Goal: Task Accomplishment & Management: Manage account settings

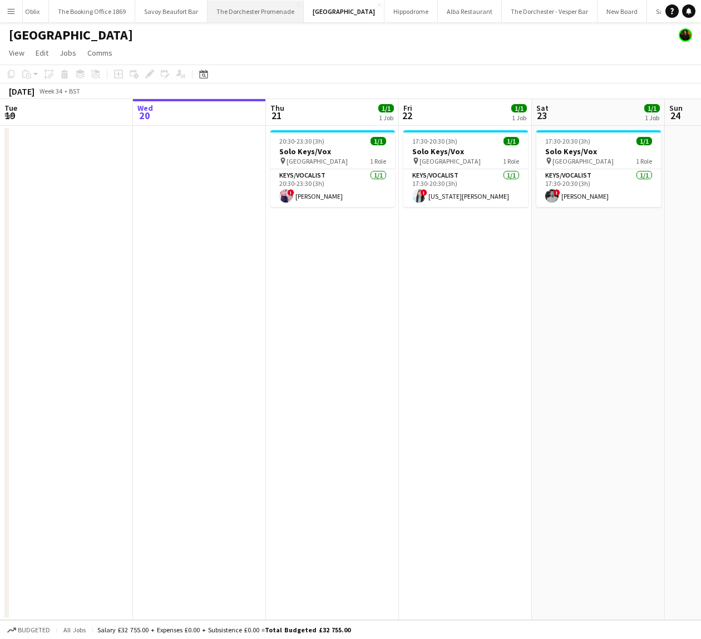
scroll to position [0, 328]
click at [590, 17] on button "Savoy - Gallery Close" at bounding box center [620, 12] width 61 height 22
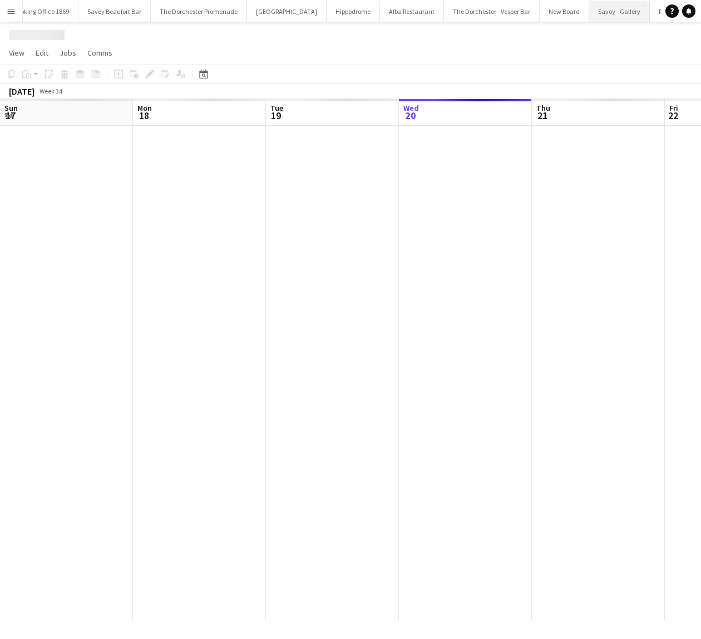
scroll to position [0, 266]
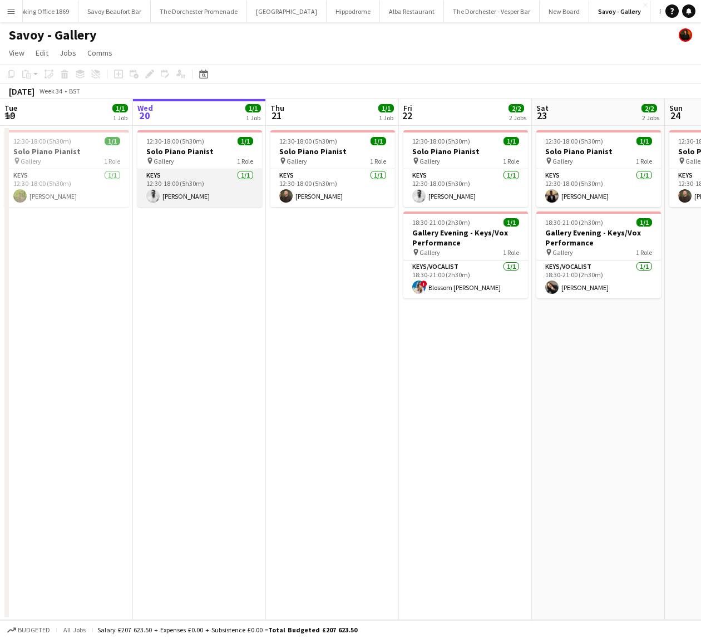
click at [212, 190] on app-card-role "Keys [DATE] 12:30-18:00 (5h30m) [PERSON_NAME]" at bounding box center [199, 188] width 125 height 38
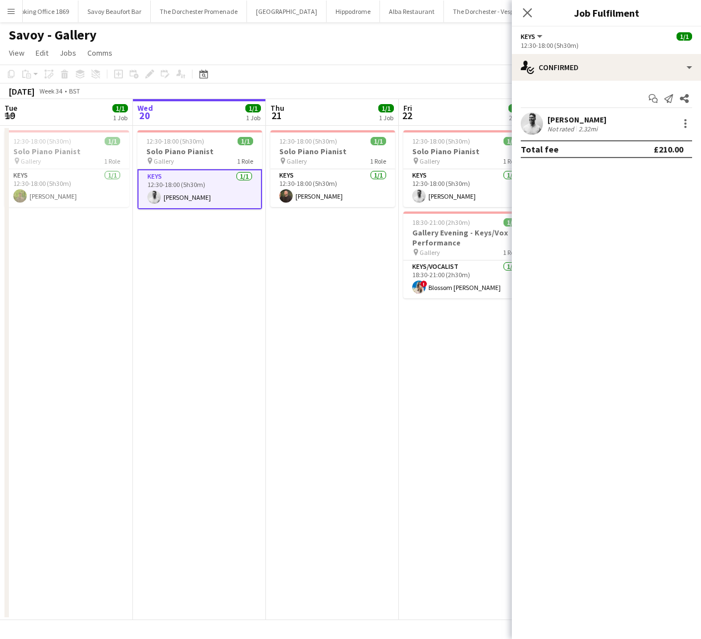
click at [574, 116] on div "[PERSON_NAME]" at bounding box center [576, 120] width 59 height 10
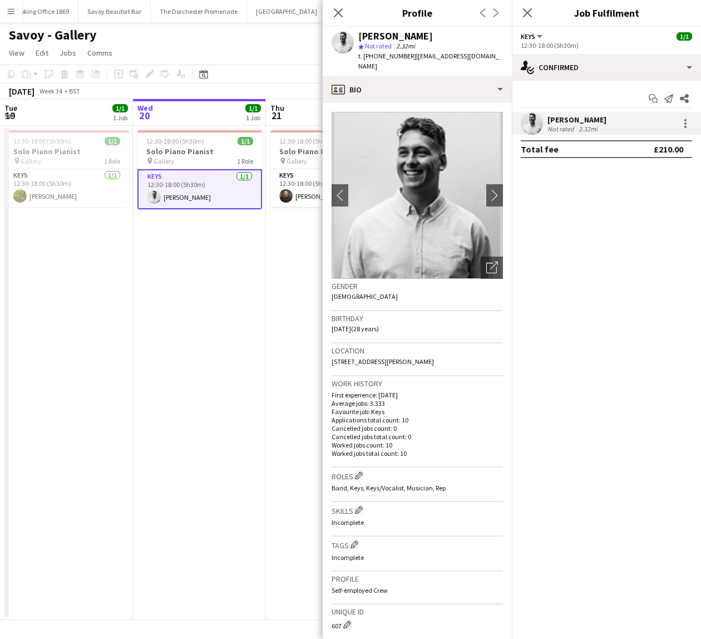
click at [273, 278] on app-date-cell "12:30-18:00 (5h30m) 1/1 Solo Piano Pianist pin Gallery 1 Role Keys [DATE] 12:30…" at bounding box center [332, 373] width 133 height 494
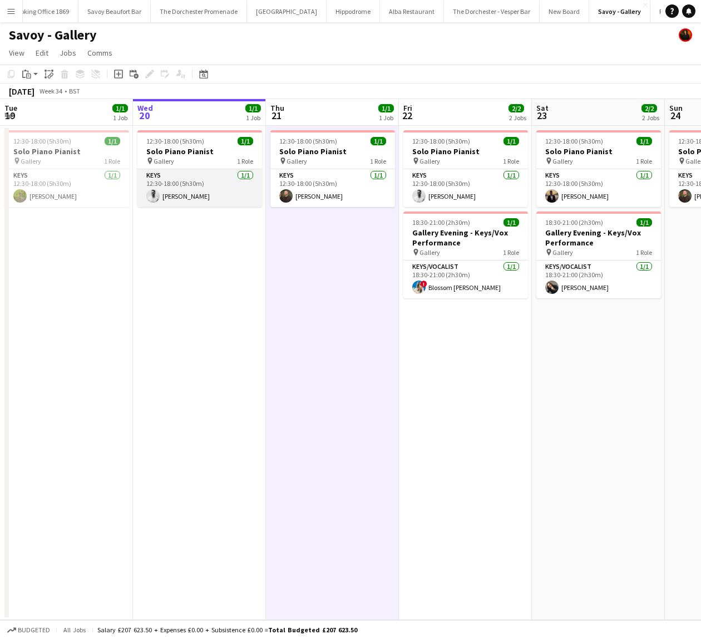
click at [213, 172] on app-card-role "Keys [DATE] 12:30-18:00 (5h30m) [PERSON_NAME]" at bounding box center [199, 188] width 125 height 38
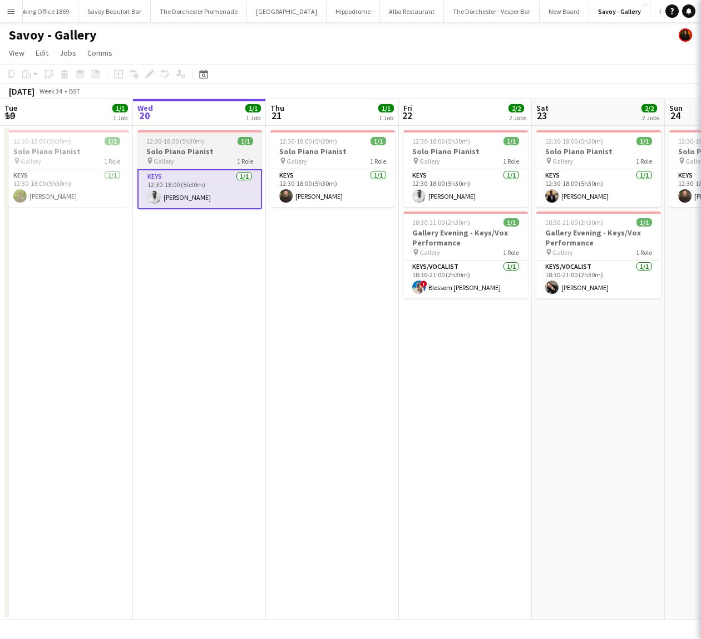
click at [202, 156] on div "pin Gallery 1 Role" at bounding box center [199, 160] width 125 height 9
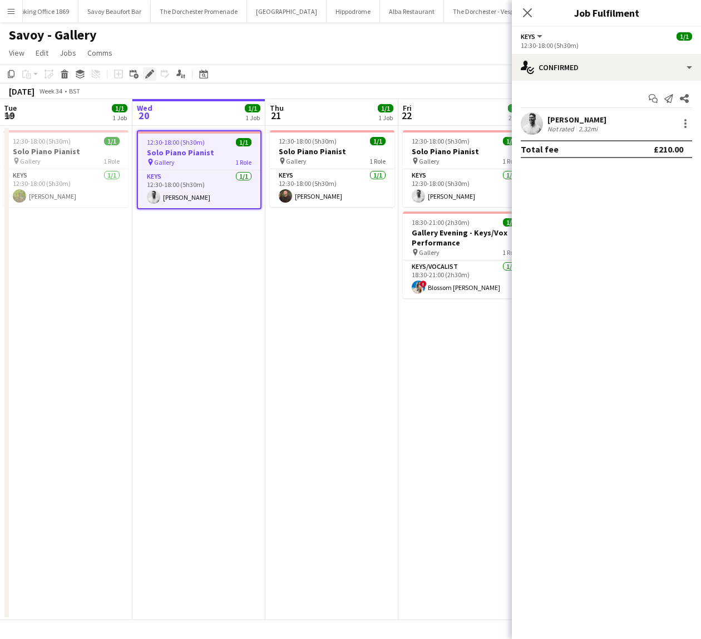
click at [149, 71] on icon "Edit" at bounding box center [149, 74] width 9 height 9
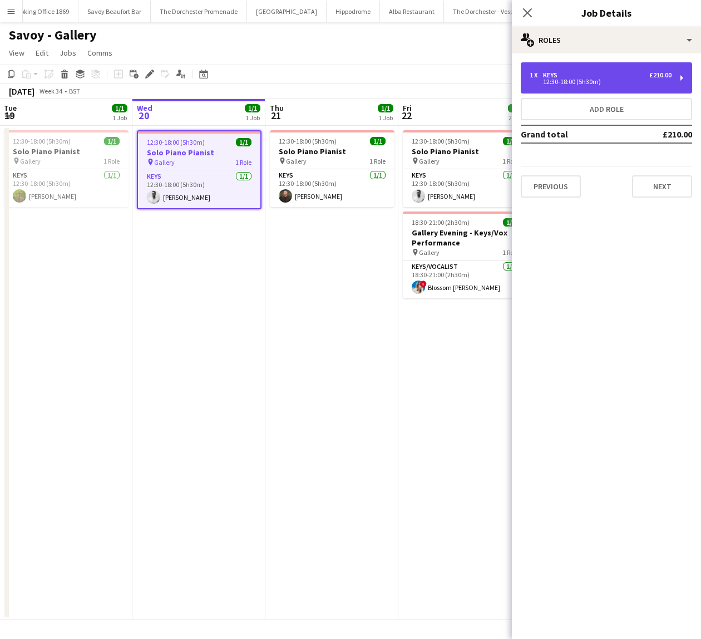
click at [527, 81] on div "1 x Keys £210.00 12:30-18:00 (5h30m)" at bounding box center [606, 77] width 171 height 31
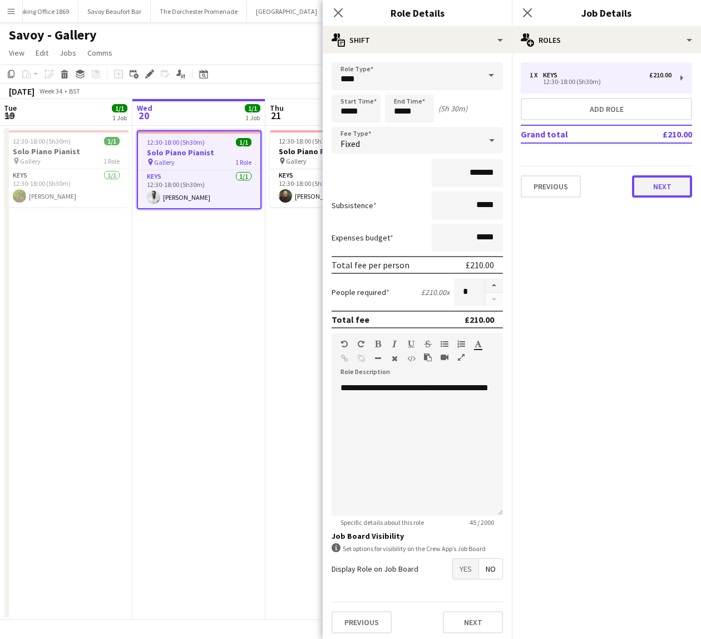
click at [648, 181] on button "Next" at bounding box center [662, 186] width 60 height 22
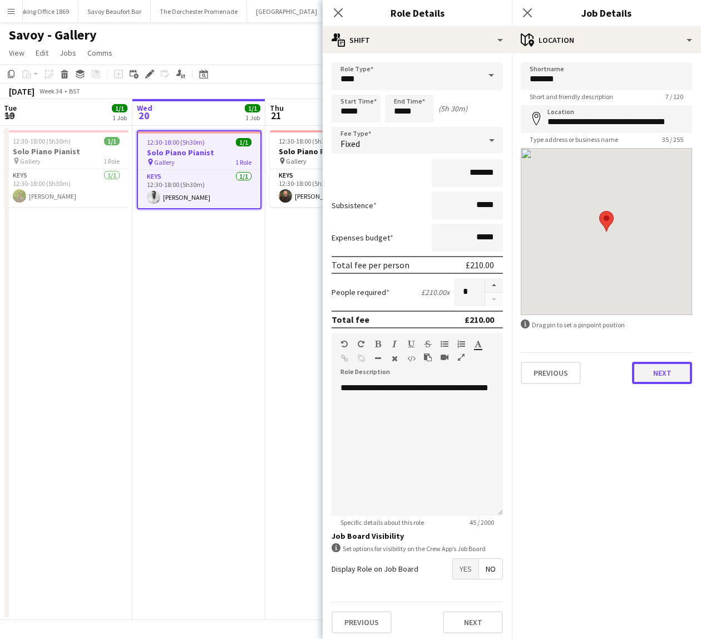
click at [653, 377] on button "Next" at bounding box center [662, 373] width 60 height 22
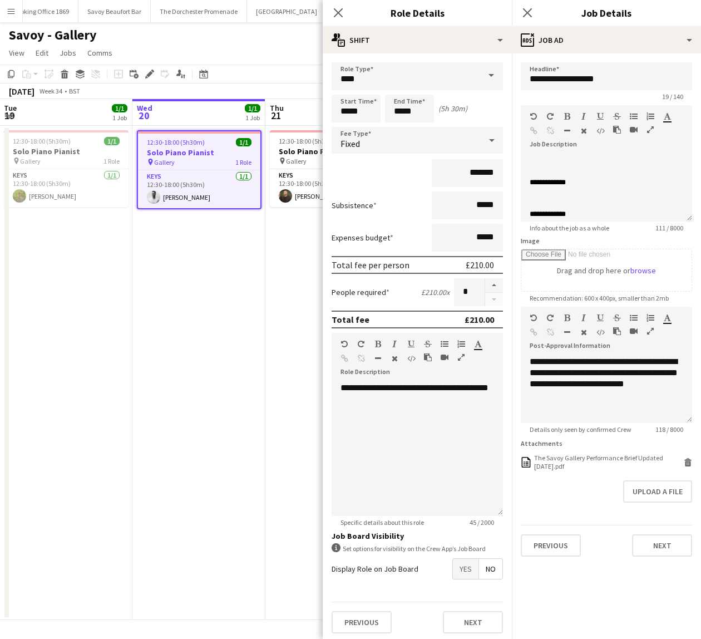
scroll to position [145, 0]
